Goal: Information Seeking & Learning: Learn about a topic

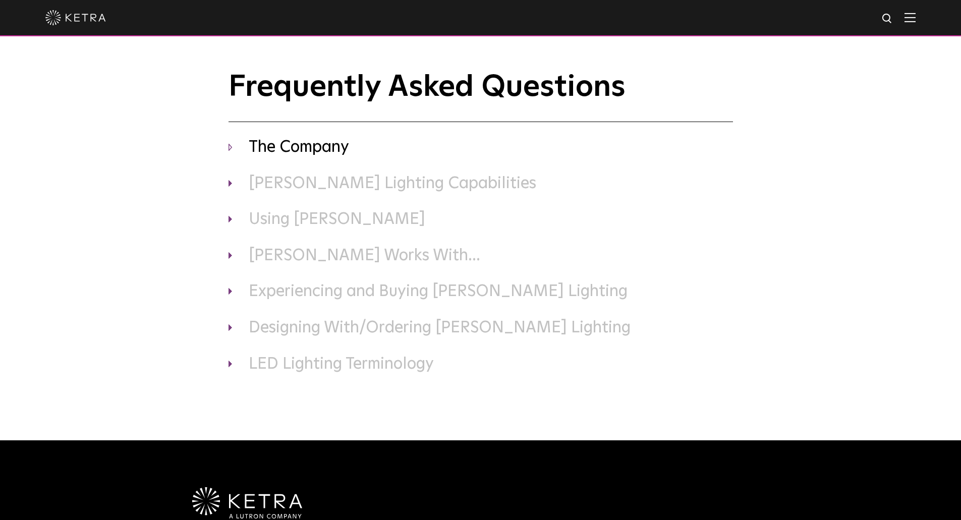
click at [284, 149] on h3 "The Company" at bounding box center [481, 147] width 505 height 21
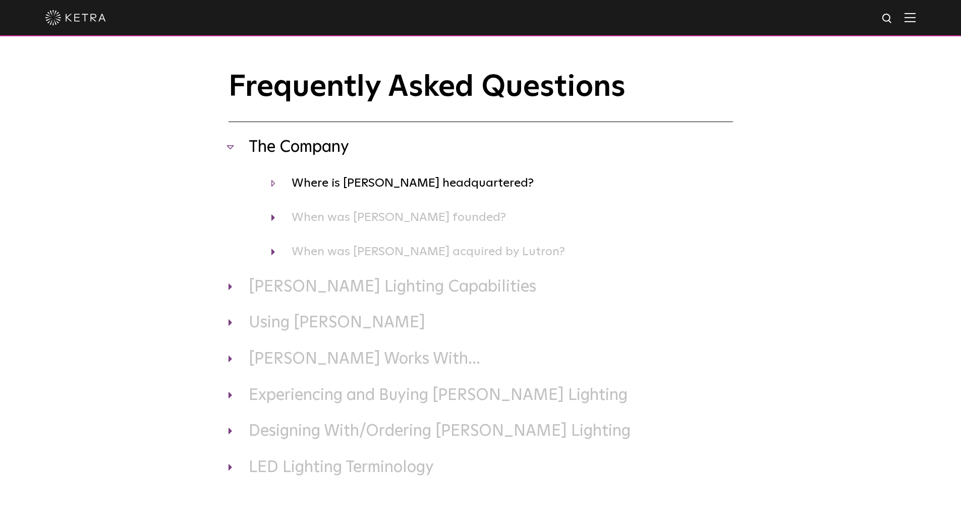
click at [337, 185] on h4 "Where is [PERSON_NAME] headquartered?" at bounding box center [503, 183] width 462 height 19
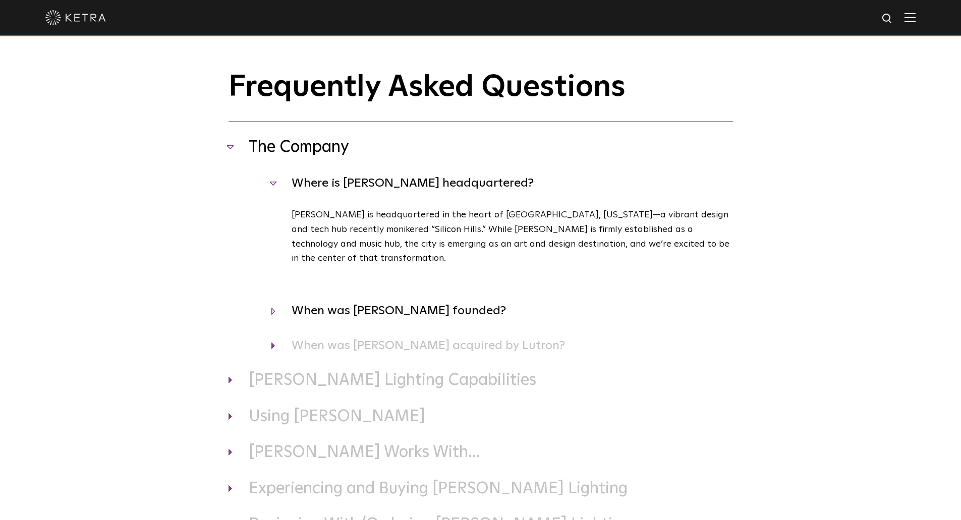
click at [324, 301] on h4 "When was [PERSON_NAME] founded?" at bounding box center [503, 310] width 462 height 19
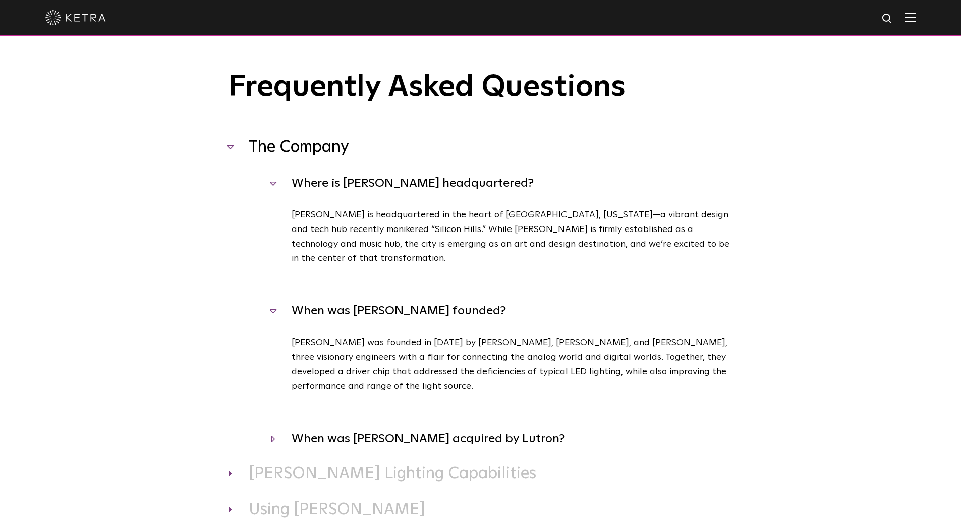
click at [331, 429] on h4 "When was [PERSON_NAME] acquired by Lutron?" at bounding box center [503, 438] width 462 height 19
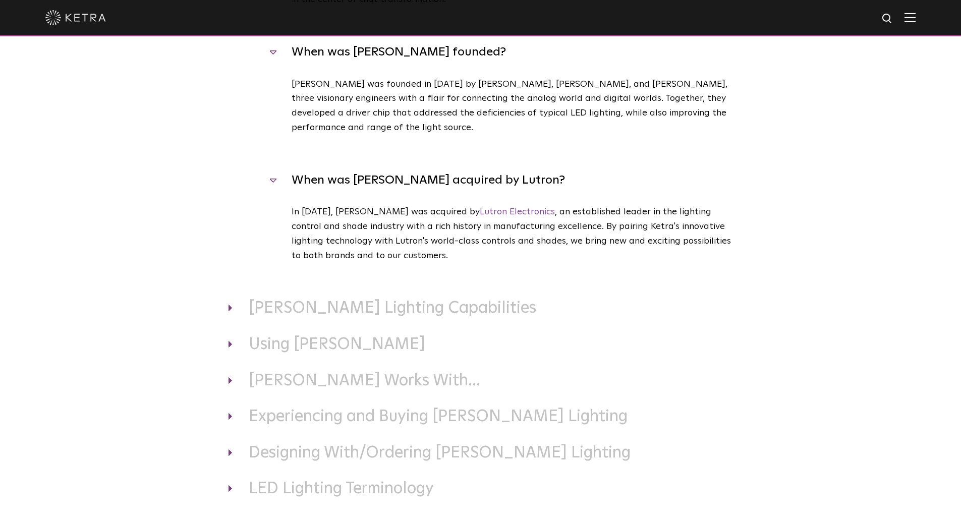
scroll to position [267, 0]
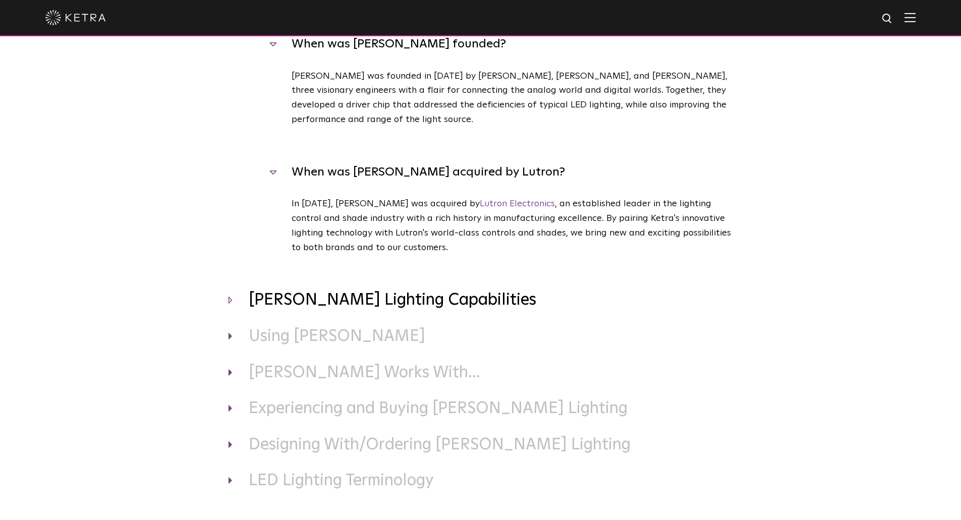
click at [409, 292] on h3 "[PERSON_NAME] Lighting Capabilities" at bounding box center [481, 300] width 505 height 21
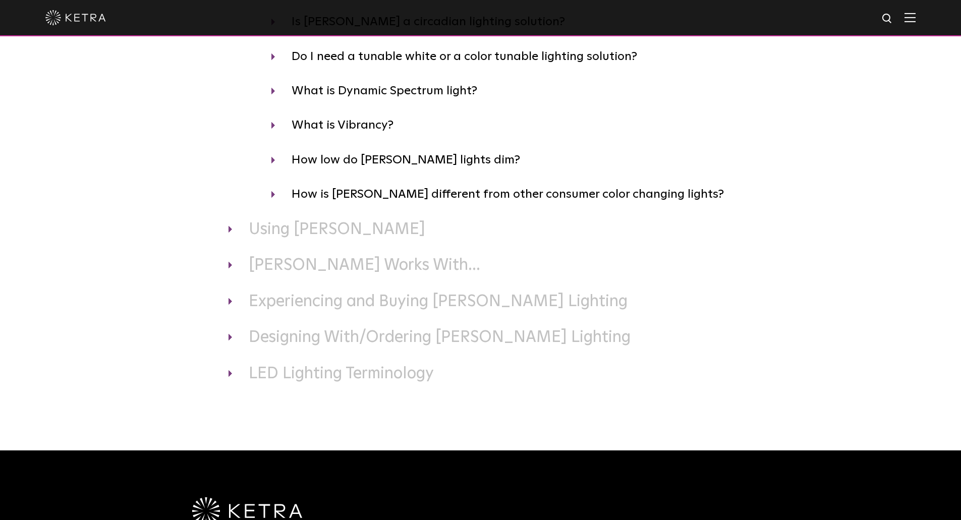
scroll to position [621, 0]
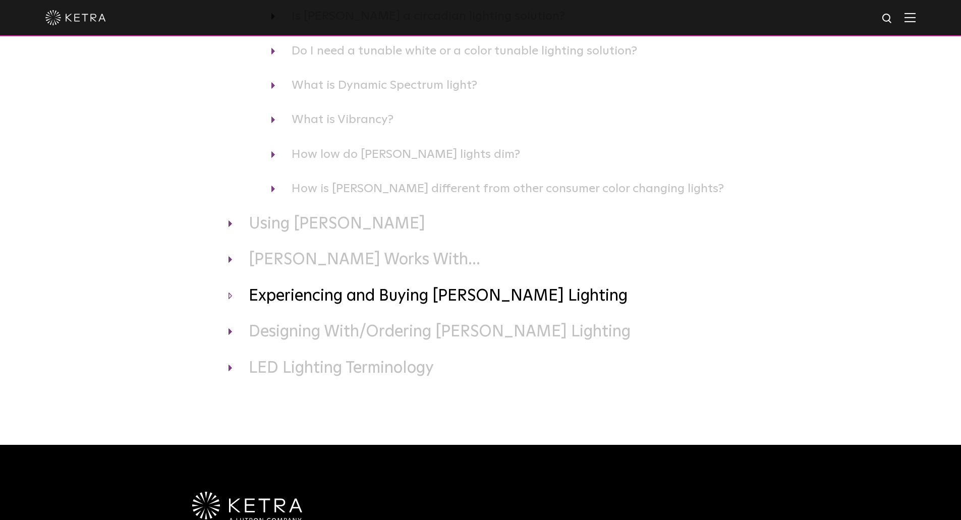
click at [233, 286] on h3 "Experiencing and Buying [PERSON_NAME] Lighting" at bounding box center [481, 296] width 505 height 21
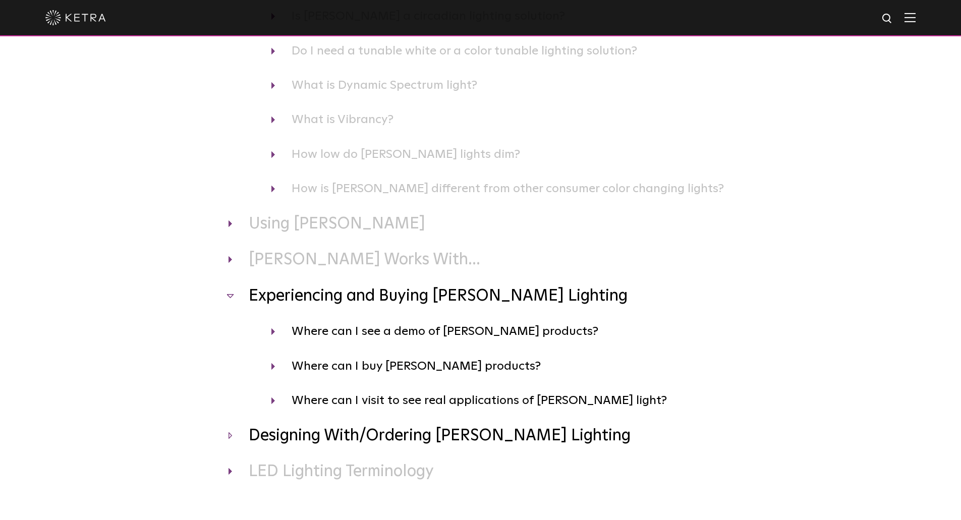
click at [232, 426] on h3 "Designing With/Ordering [PERSON_NAME] Lighting" at bounding box center [481, 436] width 505 height 21
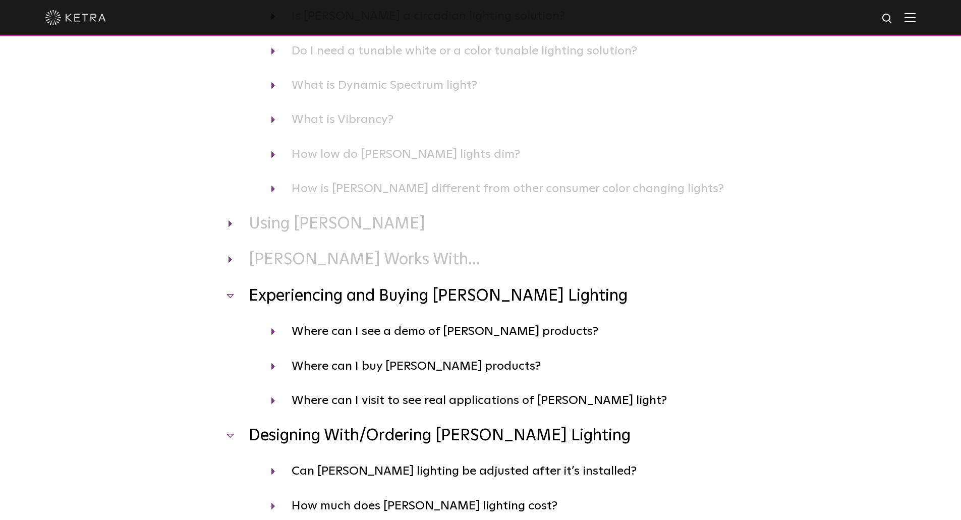
click at [144, 449] on div "Frequently Asked Questions The Company Where is [PERSON_NAME] headquartered? [P…" at bounding box center [480, 34] width 961 height 1171
click at [229, 250] on h3 "[PERSON_NAME] Works With..." at bounding box center [481, 260] width 505 height 21
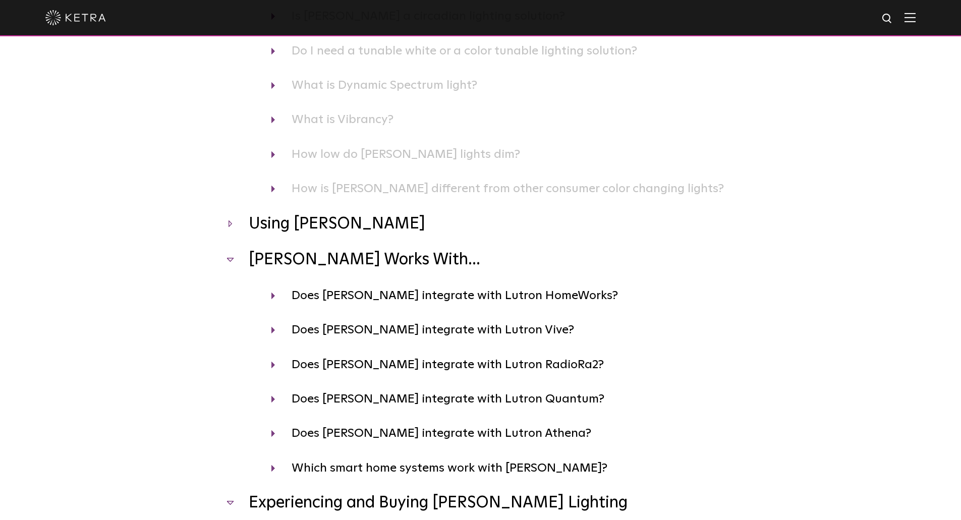
click at [232, 214] on h3 "Using [PERSON_NAME]" at bounding box center [481, 224] width 505 height 21
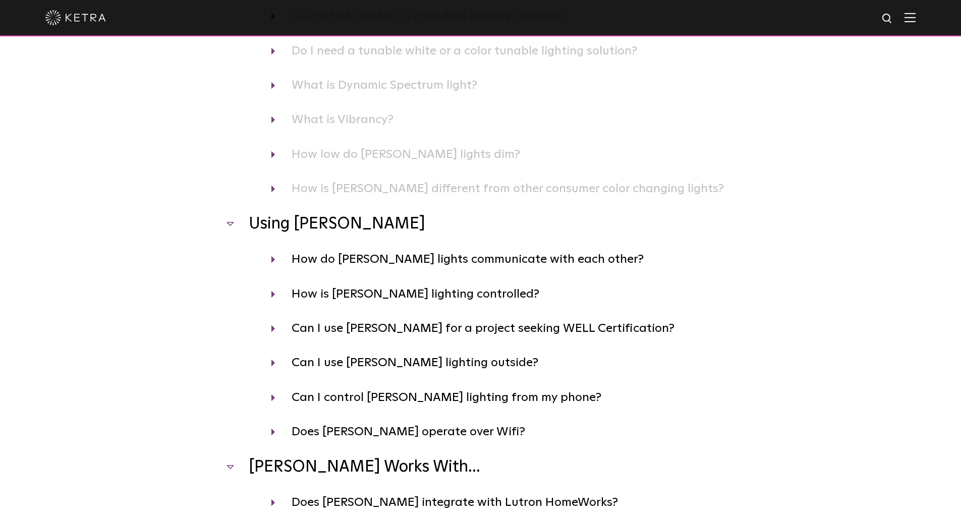
click at [133, 319] on div "Frequently Asked Questions The Company Where is [PERSON_NAME] headquartered? [P…" at bounding box center [480, 242] width 961 height 1586
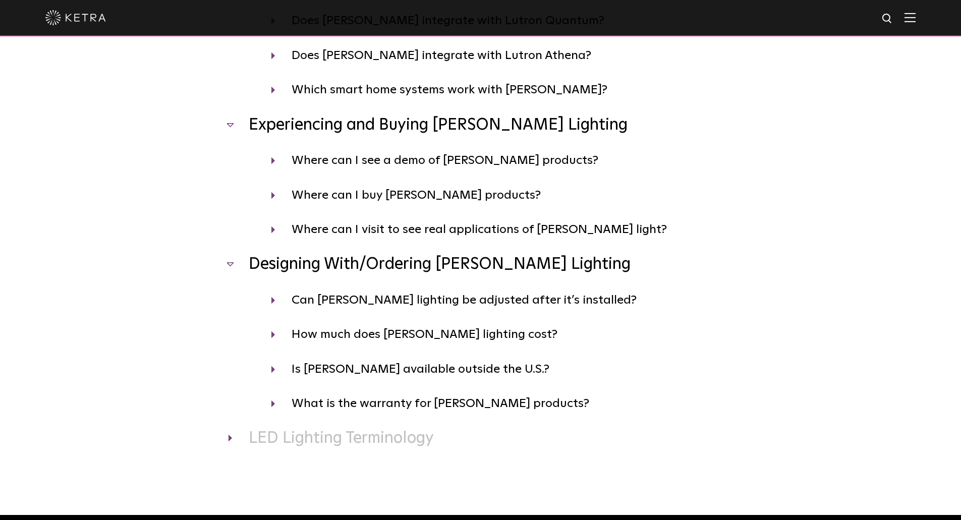
scroll to position [1227, 0]
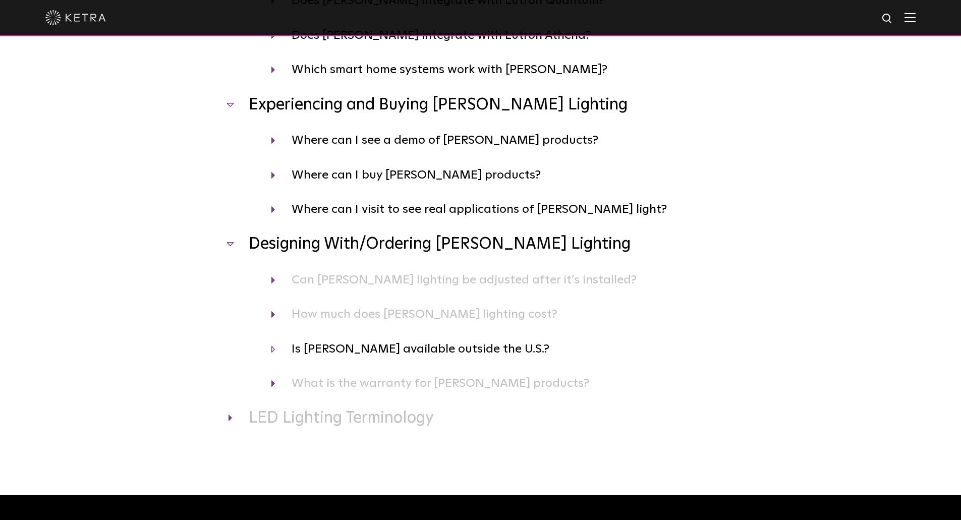
click at [276, 340] on h4 "Is [PERSON_NAME] available outside the U.S.?" at bounding box center [503, 349] width 462 height 19
